Goal: Communication & Community: Answer question/provide support

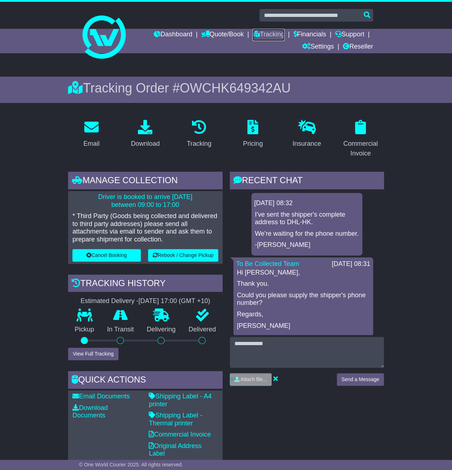
click at [275, 31] on link "Tracking" at bounding box center [268, 35] width 32 height 12
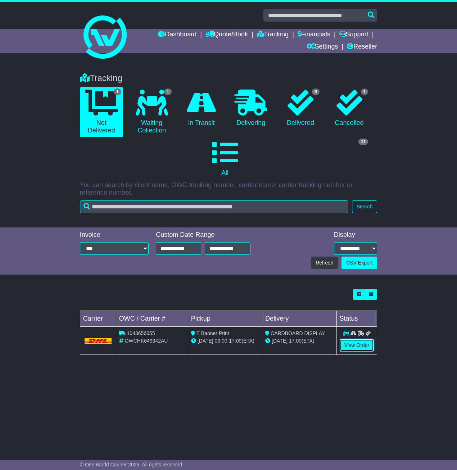
click at [360, 339] on link "View Order" at bounding box center [357, 345] width 35 height 13
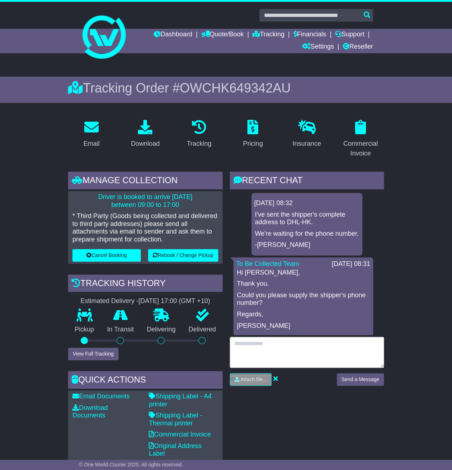
click at [266, 355] on textarea at bounding box center [307, 352] width 154 height 31
paste textarea "**********"
type textarea "**********"
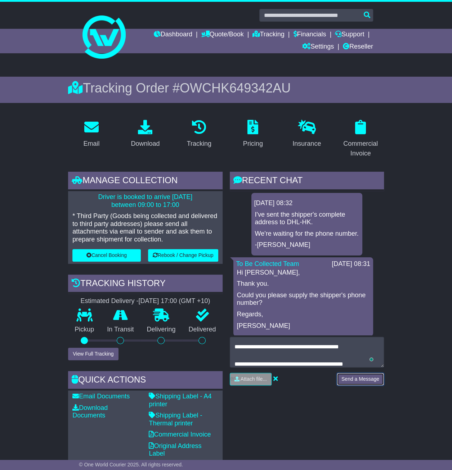
click at [372, 382] on button "Send a Message" at bounding box center [360, 379] width 47 height 13
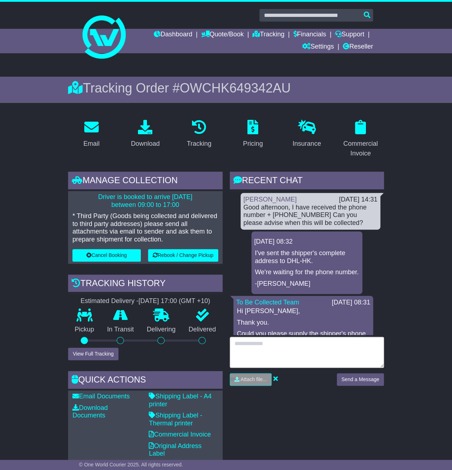
click at [281, 347] on textarea at bounding box center [307, 352] width 154 height 31
paste textarea "**********"
type textarea "**********"
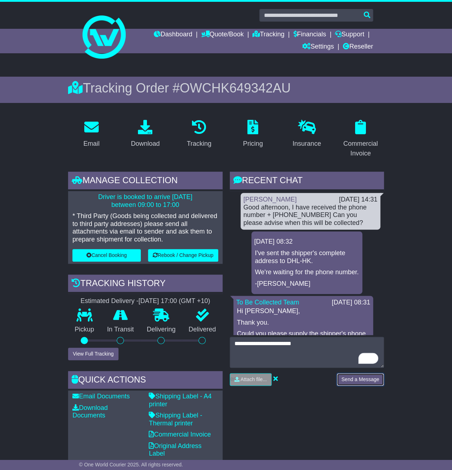
click at [368, 377] on button "Send a Message" at bounding box center [360, 379] width 47 height 13
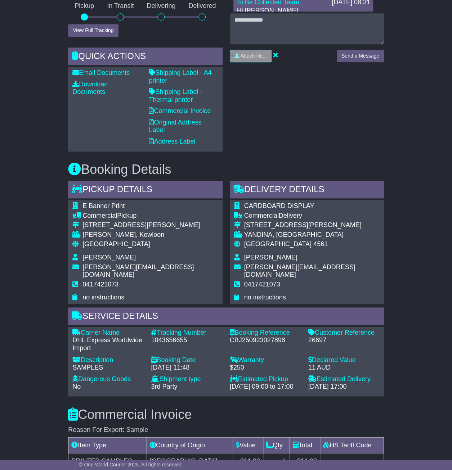
scroll to position [324, 0]
drag, startPoint x: 190, startPoint y: 329, endPoint x: 151, endPoint y: 331, distance: 39.3
click at [151, 336] on div "1043656655" at bounding box center [186, 340] width 71 height 8
copy div "1043656655"
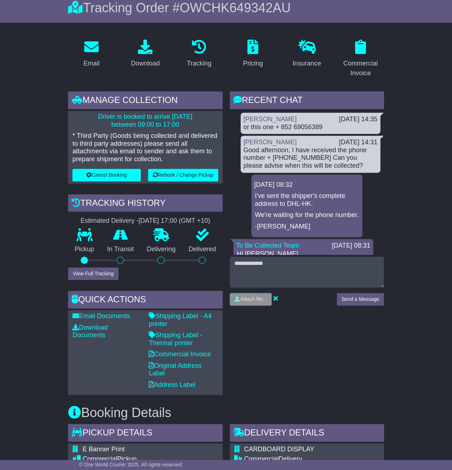
scroll to position [0, 0]
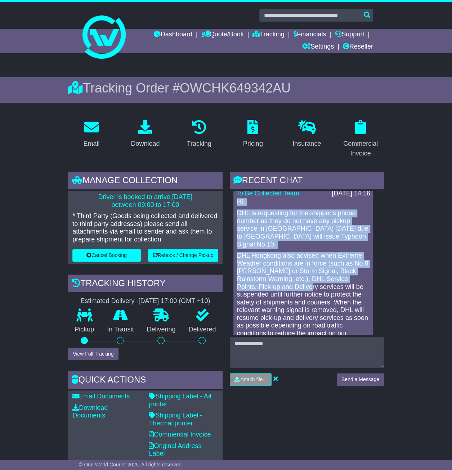
scroll to position [720, 0]
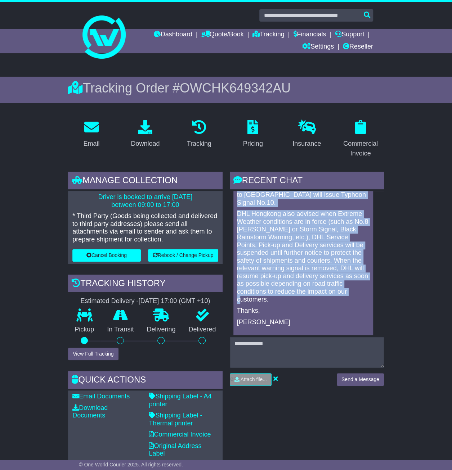
drag, startPoint x: 237, startPoint y: 216, endPoint x: 307, endPoint y: 283, distance: 97.0
click at [307, 283] on div "Hi, DHL is requesting for the shipper's phone number as they do not have any pi…" at bounding box center [303, 247] width 134 height 181
drag, startPoint x: 307, startPoint y: 283, endPoint x: 298, endPoint y: 250, distance: 34.3
copy div "Hi, DHL is requesting for the shipper's phone number as they do not have any pi…"
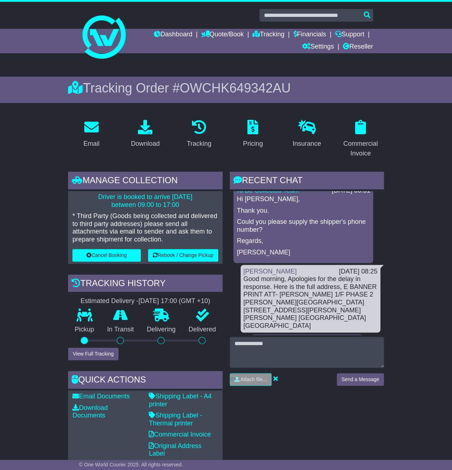
scroll to position [210, 0]
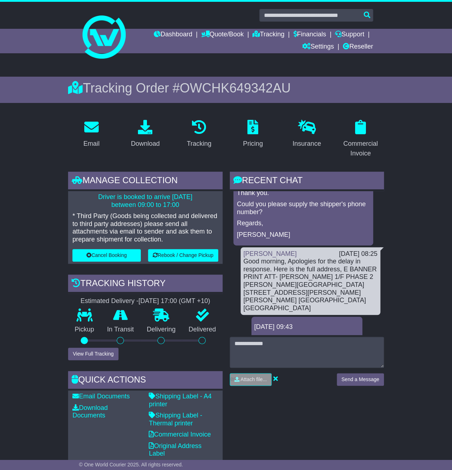
drag, startPoint x: 243, startPoint y: 286, endPoint x: 329, endPoint y: 330, distance: 96.5
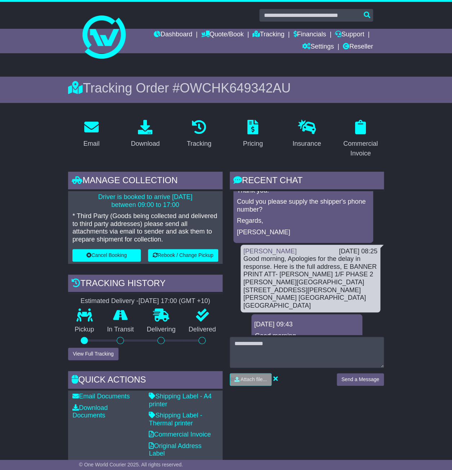
drag, startPoint x: 329, startPoint y: 330, endPoint x: 303, endPoint y: 281, distance: 55.1
click at [302, 281] on div "Good morning, Apologies for the delay in response. Here is the full address, E …" at bounding box center [310, 282] width 134 height 54
click at [312, 291] on div "Good morning, Apologies for the delay in response. Here is the full address, E …" at bounding box center [310, 282] width 134 height 54
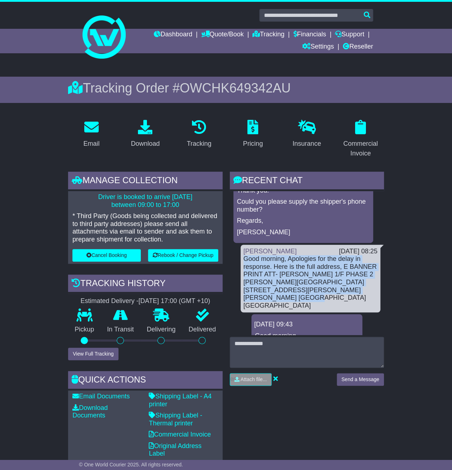
drag, startPoint x: 317, startPoint y: 296, endPoint x: 243, endPoint y: 259, distance: 82.6
click at [243, 259] on div "Good morning, Apologies for the delay in response. Here is the full address, E …" at bounding box center [310, 282] width 134 height 54
copy div "Good morning, Apologies for the delay in response. Here is the full address, E …"
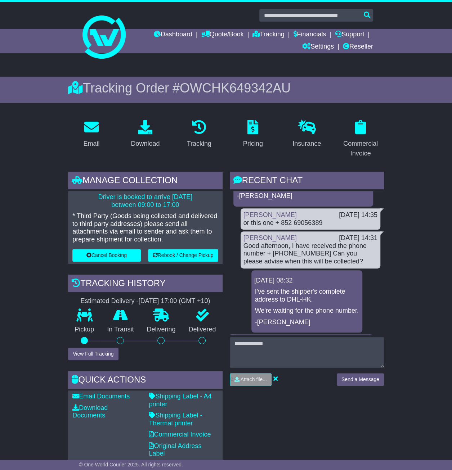
scroll to position [30, 0]
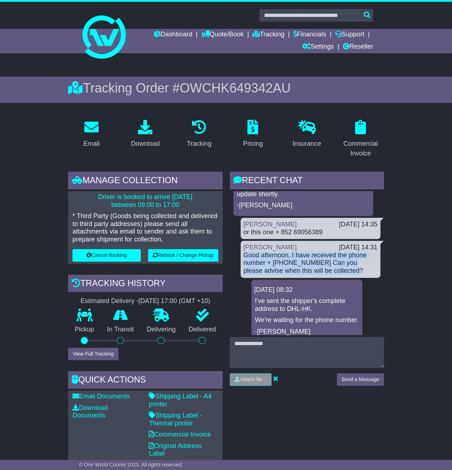
drag, startPoint x: 255, startPoint y: 247, endPoint x: 358, endPoint y: 265, distance: 105.2
click at [358, 265] on div "Luke Bolam 29 Sep 2025 14:31 Good afternoon, I have received the phone number +…" at bounding box center [311, 259] width 140 height 37
copy div "Good afternoon, I have received the phone number + 852 2344 7776 Can you please…"
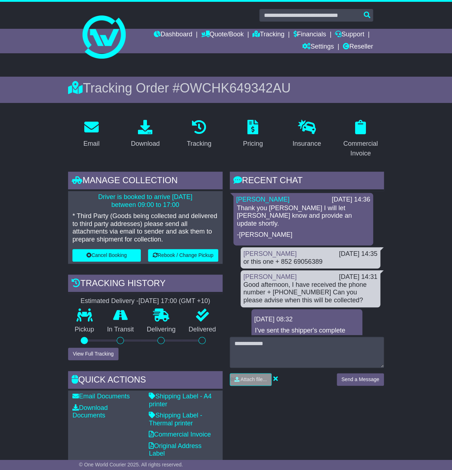
drag, startPoint x: 406, startPoint y: 210, endPoint x: 405, endPoint y: 201, distance: 9.5
click at [170, 30] on link "Dashboard" at bounding box center [173, 35] width 39 height 12
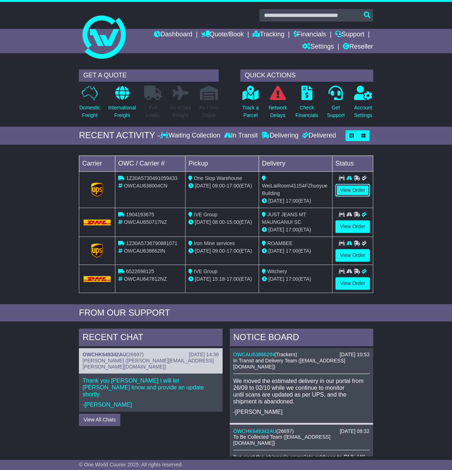
click at [359, 188] on link "View Order" at bounding box center [352, 190] width 35 height 13
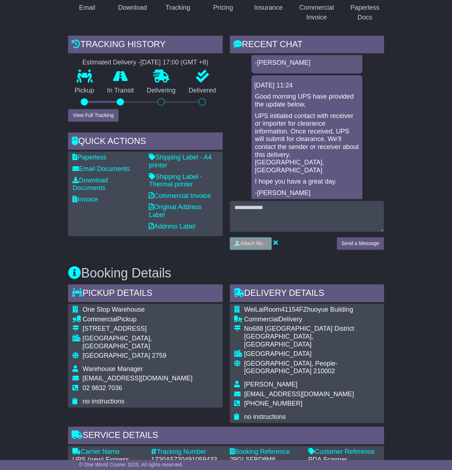
scroll to position [180, 0]
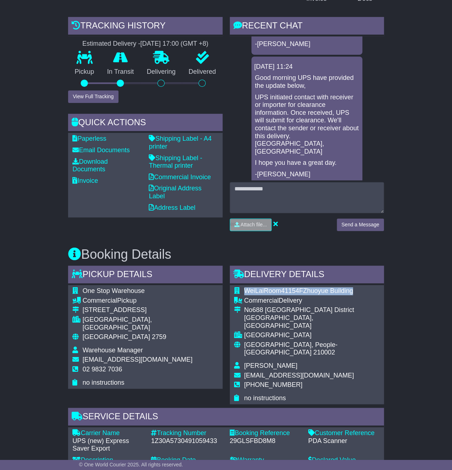
drag, startPoint x: 249, startPoint y: 290, endPoint x: 351, endPoint y: 289, distance: 101.9
click at [351, 289] on span "WeiLaiRoom41154FZhuoyue Building" at bounding box center [298, 290] width 109 height 7
click at [295, 312] on div "No688 [GEOGRAPHIC_DATA] District" at bounding box center [311, 310] width 135 height 8
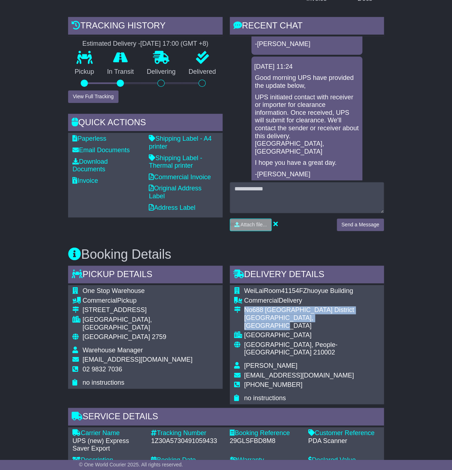
drag, startPoint x: 245, startPoint y: 307, endPoint x: 331, endPoint y: 317, distance: 86.6
click at [332, 317] on td "No688 [GEOGRAPHIC_DATA] [GEOGRAPHIC_DATA], [GEOGRAPHIC_DATA]" at bounding box center [311, 318] width 135 height 25
copy td "No688 [GEOGRAPHIC_DATA] [GEOGRAPHIC_DATA], [GEOGRAPHIC_DATA]"
